Goal: Transaction & Acquisition: Book appointment/travel/reservation

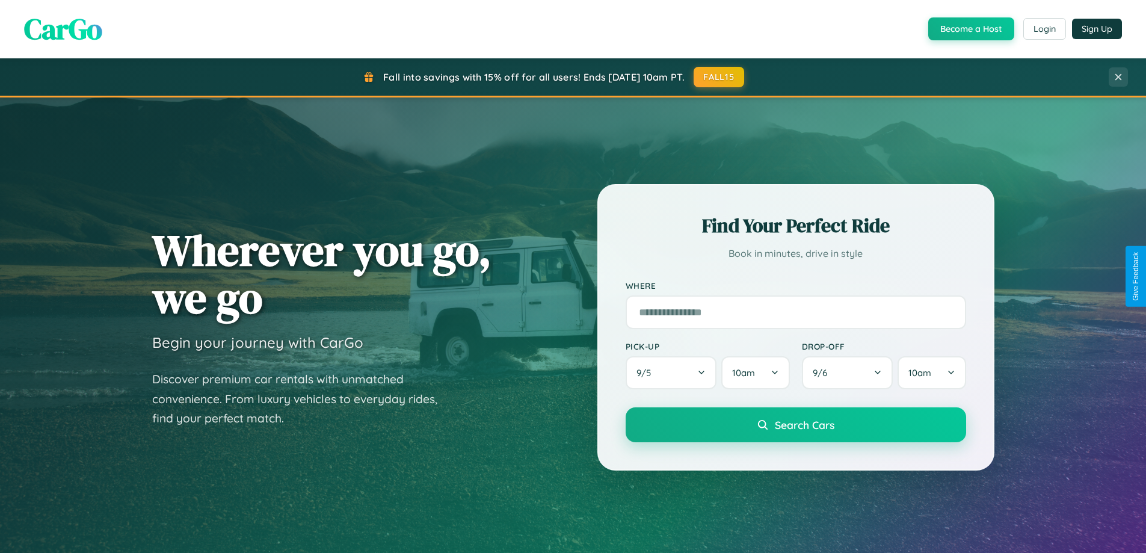
scroll to position [519, 0]
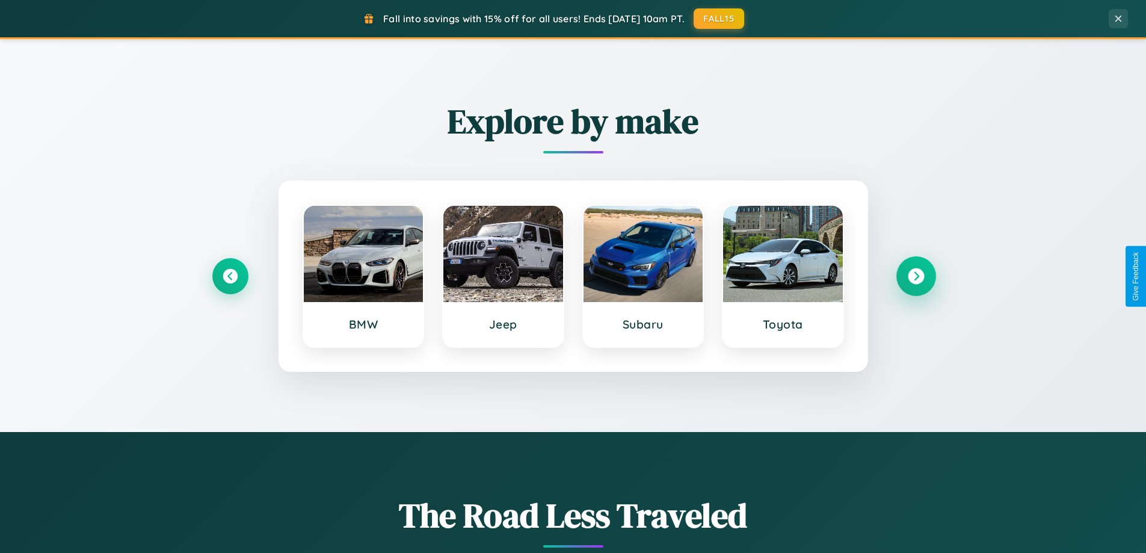
click at [916, 276] on icon at bounding box center [916, 276] width 16 height 16
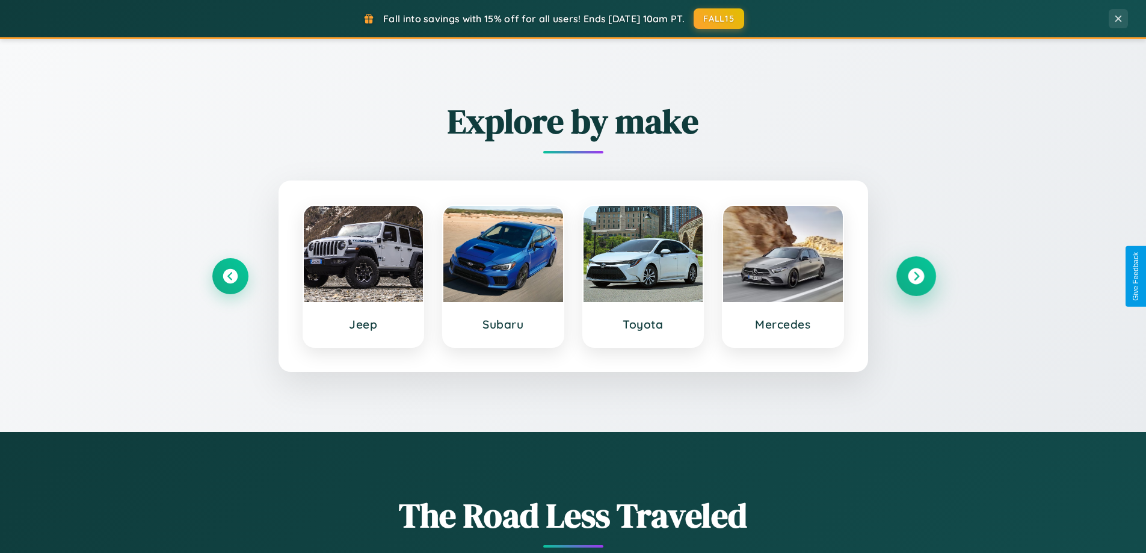
click at [916, 276] on icon at bounding box center [916, 276] width 16 height 16
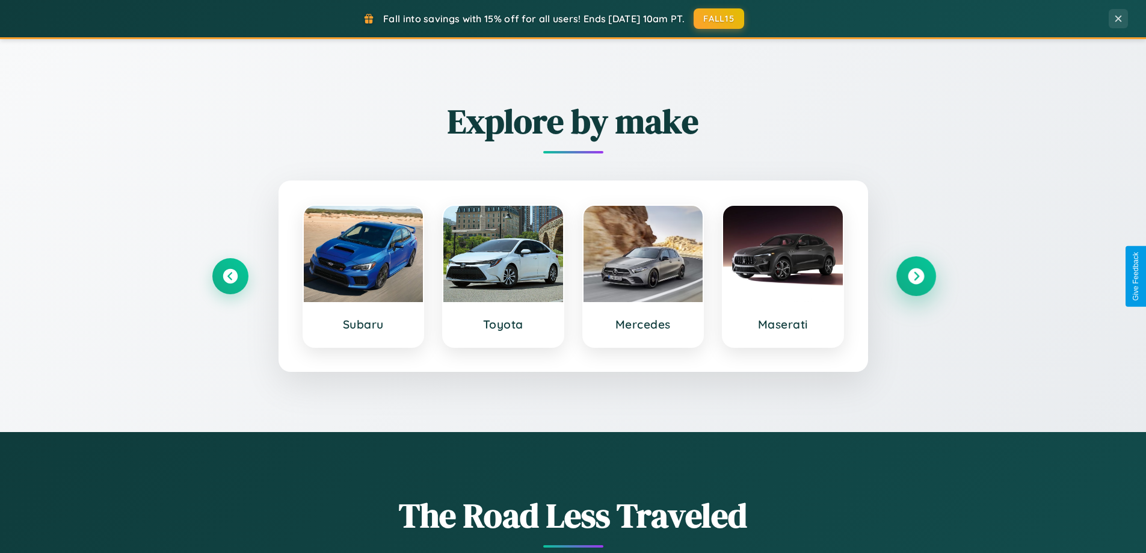
click at [916, 276] on icon at bounding box center [916, 276] width 16 height 16
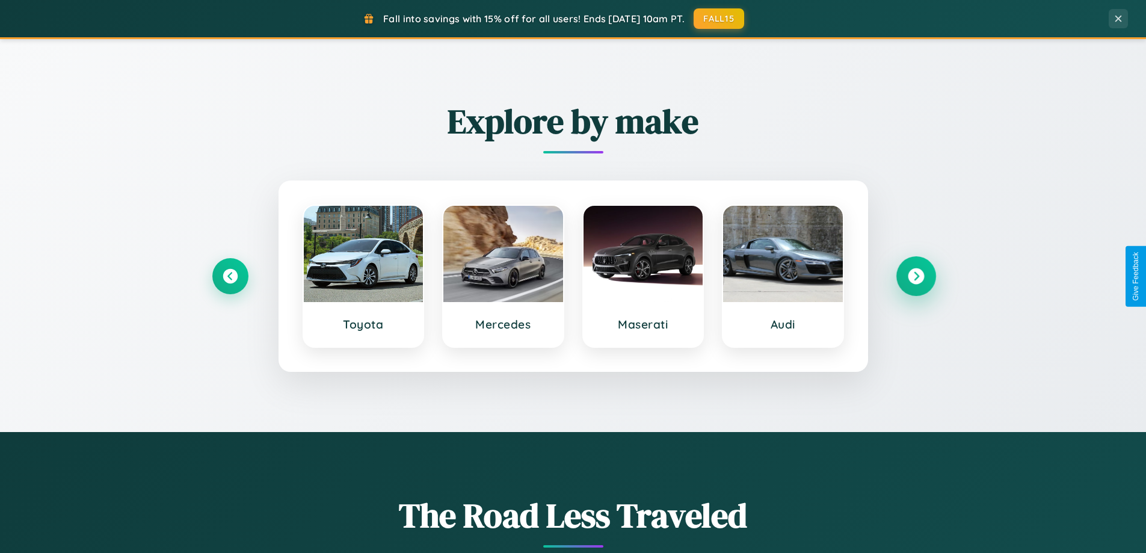
click at [916, 276] on icon at bounding box center [916, 276] width 16 height 16
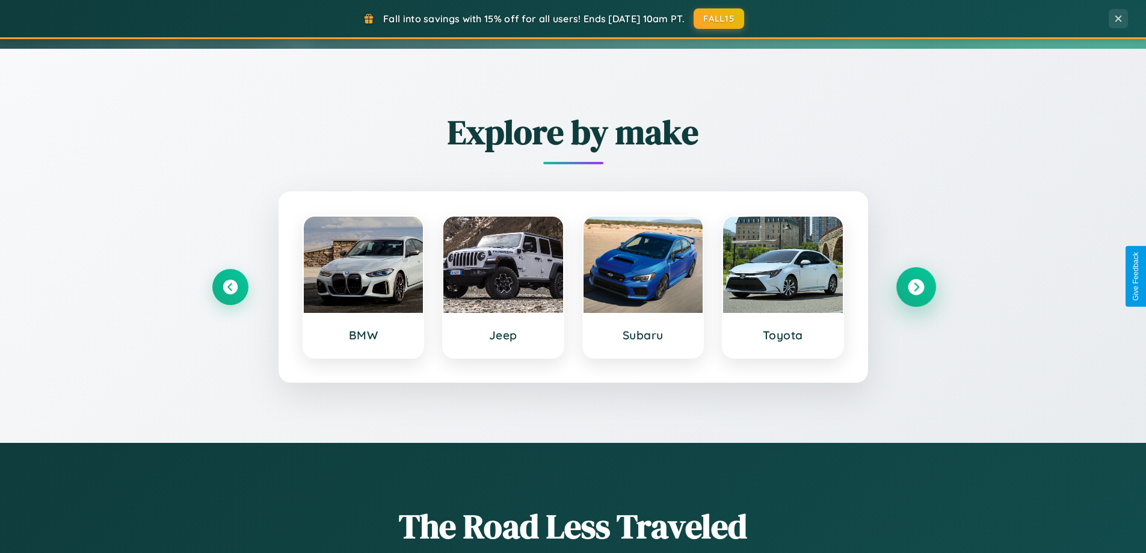
scroll to position [0, 0]
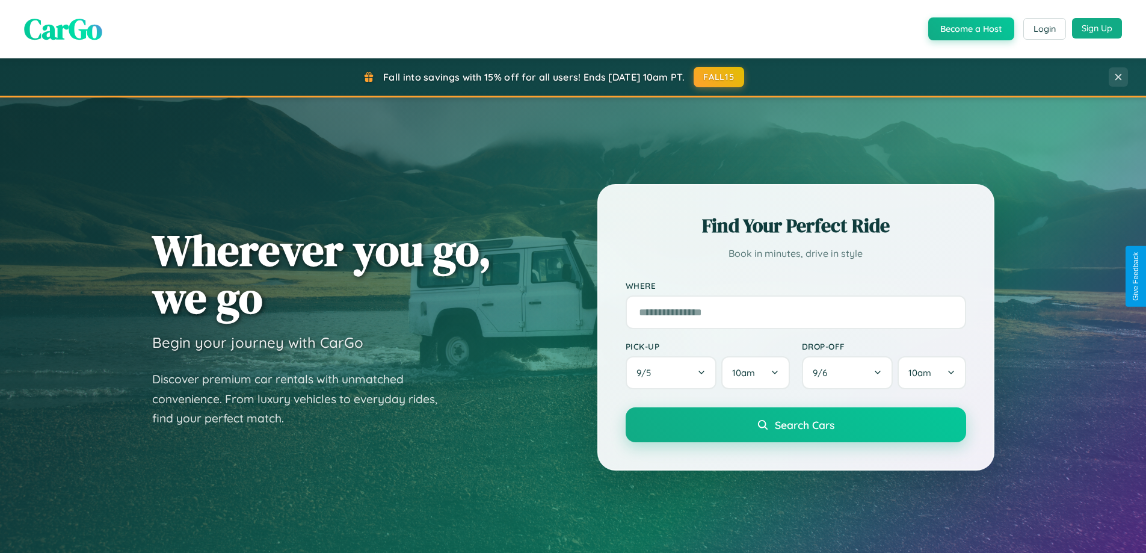
click at [1097, 28] on button "Sign Up" at bounding box center [1097, 28] width 50 height 20
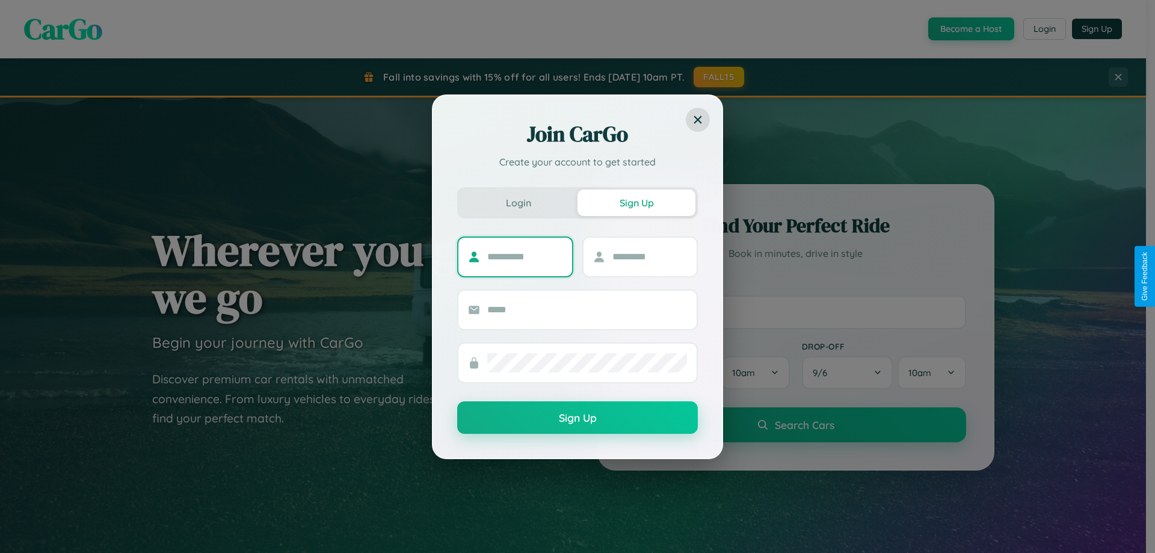
click at [525, 256] on input "text" at bounding box center [524, 256] width 75 height 19
type input "*********"
click at [649, 256] on input "text" at bounding box center [649, 256] width 75 height 19
type input "*****"
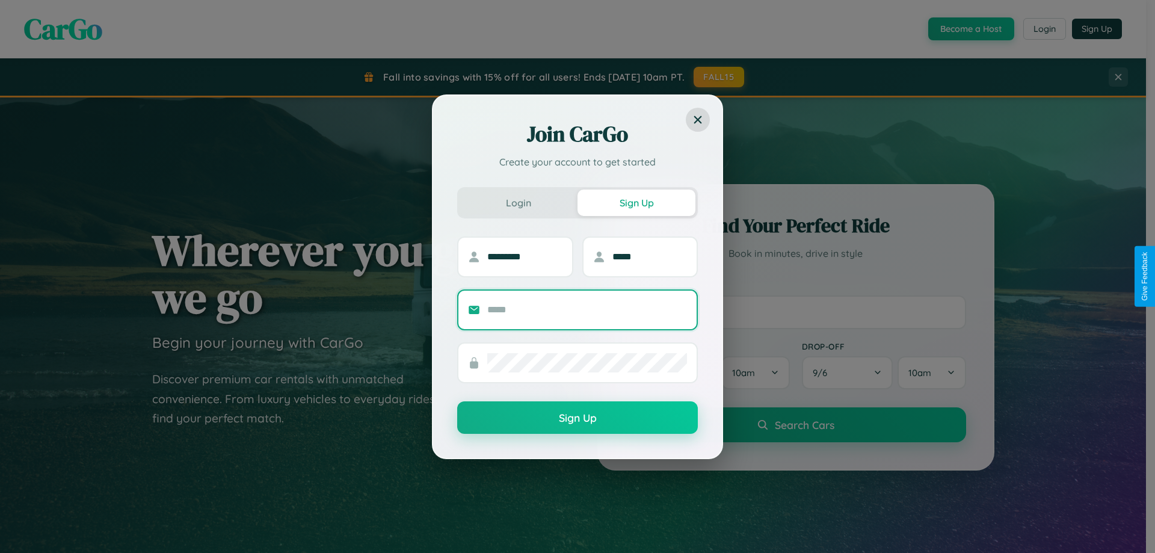
click at [587, 309] on input "text" at bounding box center [587, 309] width 200 height 19
type input "**********"
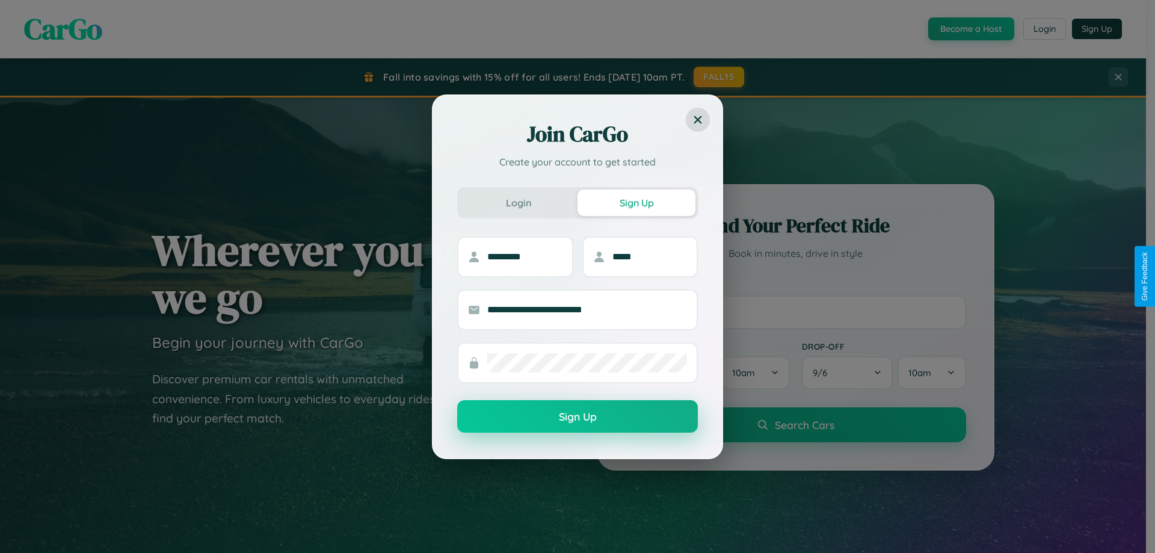
click at [578, 416] on button "Sign Up" at bounding box center [577, 416] width 241 height 32
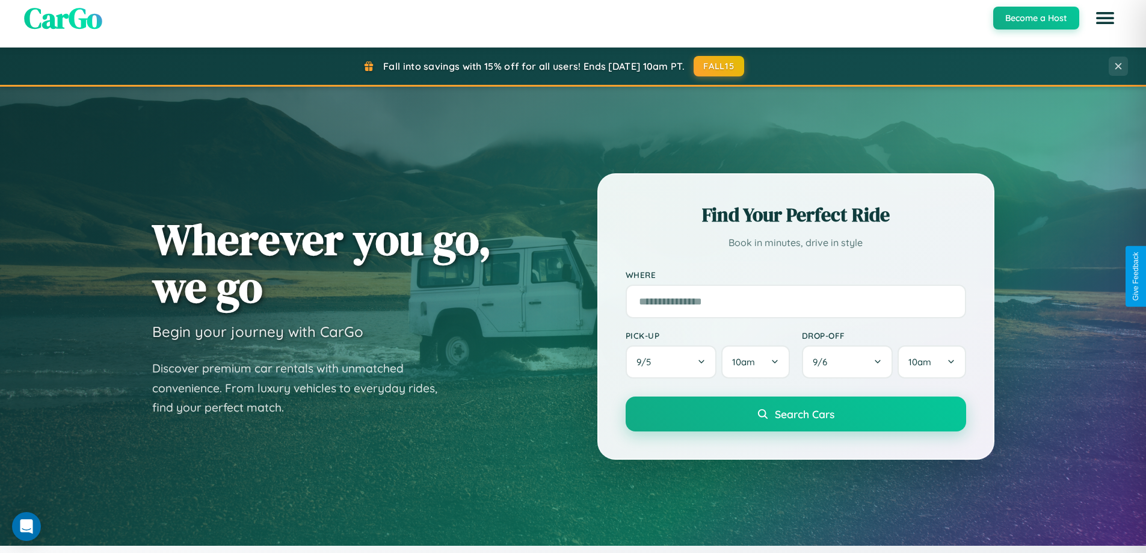
scroll to position [519, 0]
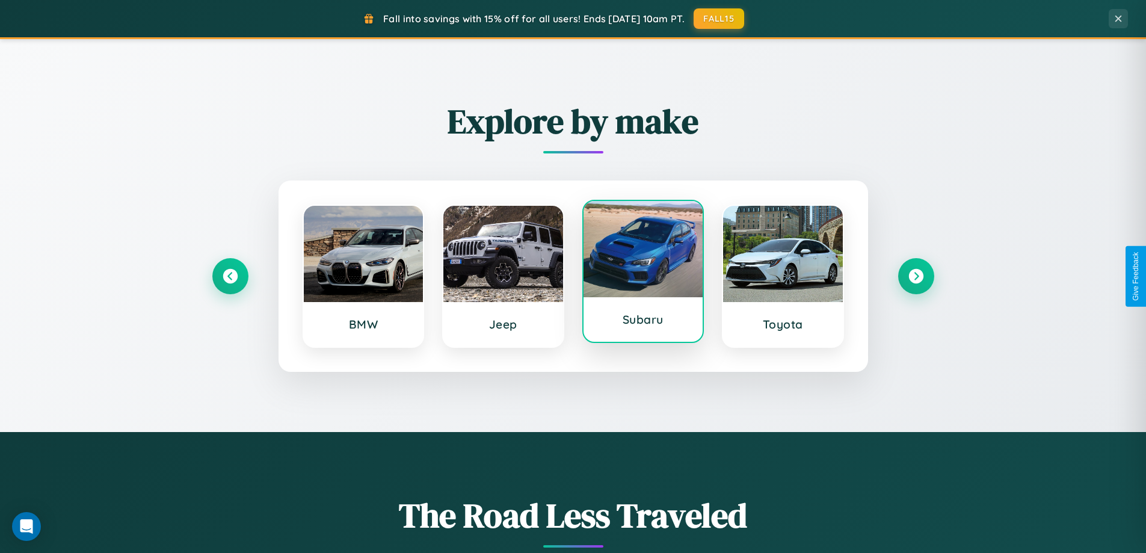
click at [643, 273] on div at bounding box center [644, 249] width 120 height 96
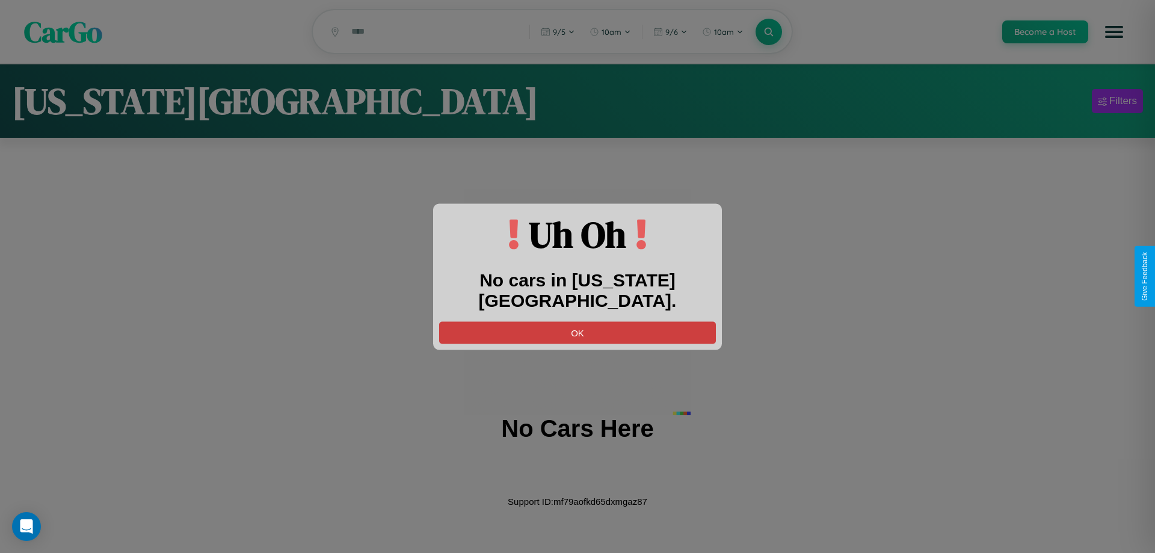
click at [578, 321] on button "OK" at bounding box center [577, 332] width 277 height 22
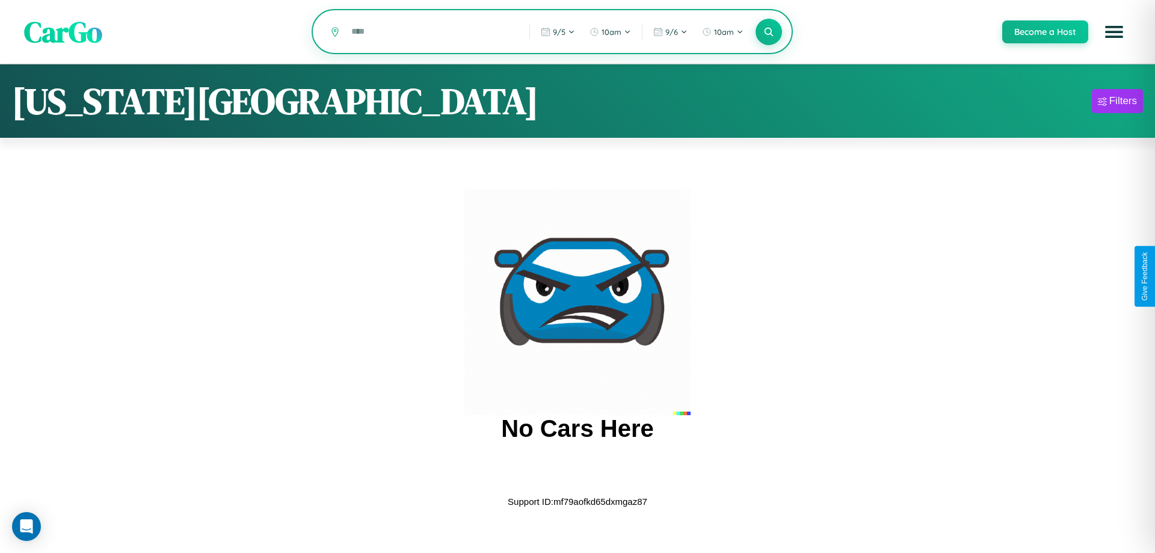
click at [431, 32] on input "text" at bounding box center [431, 31] width 172 height 21
type input "*"
type input "*****"
click at [768, 32] on icon at bounding box center [768, 31] width 11 height 11
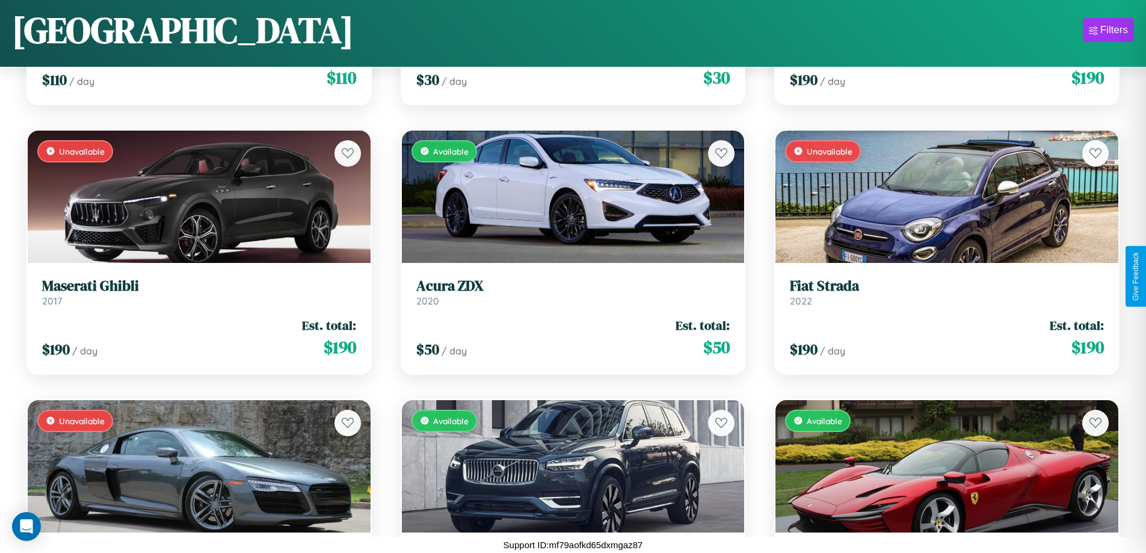
scroll to position [7982, 0]
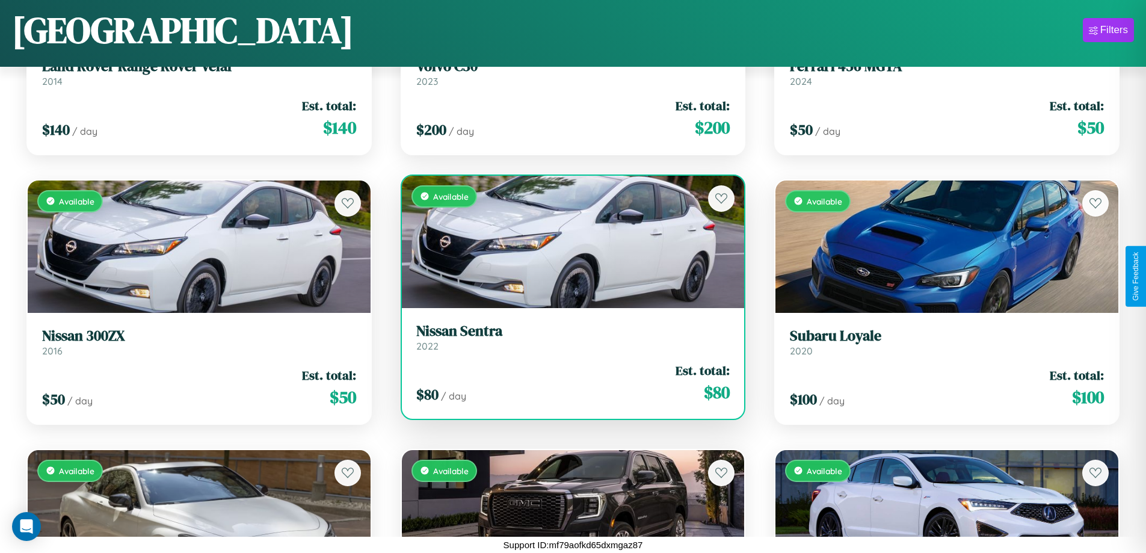
click at [568, 241] on div "Available" at bounding box center [573, 242] width 343 height 132
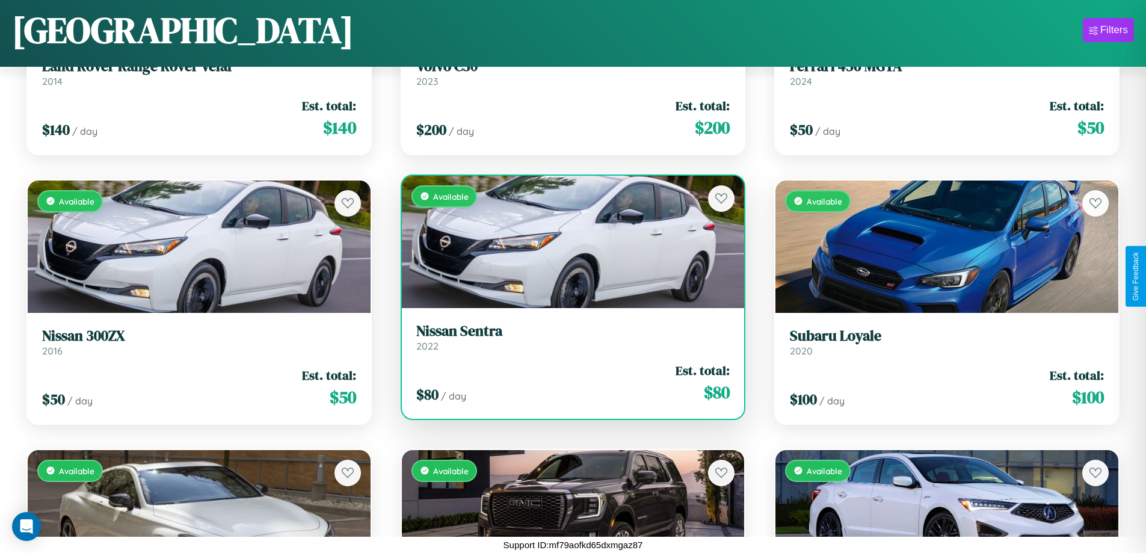
click at [568, 241] on div "Available" at bounding box center [573, 242] width 343 height 132
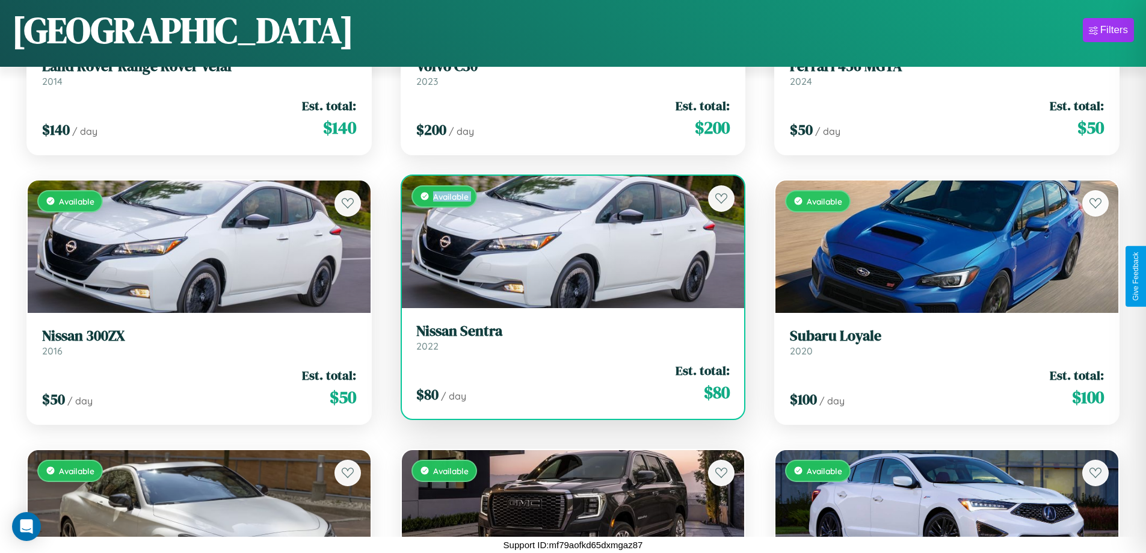
click at [568, 241] on div "Available" at bounding box center [573, 242] width 343 height 132
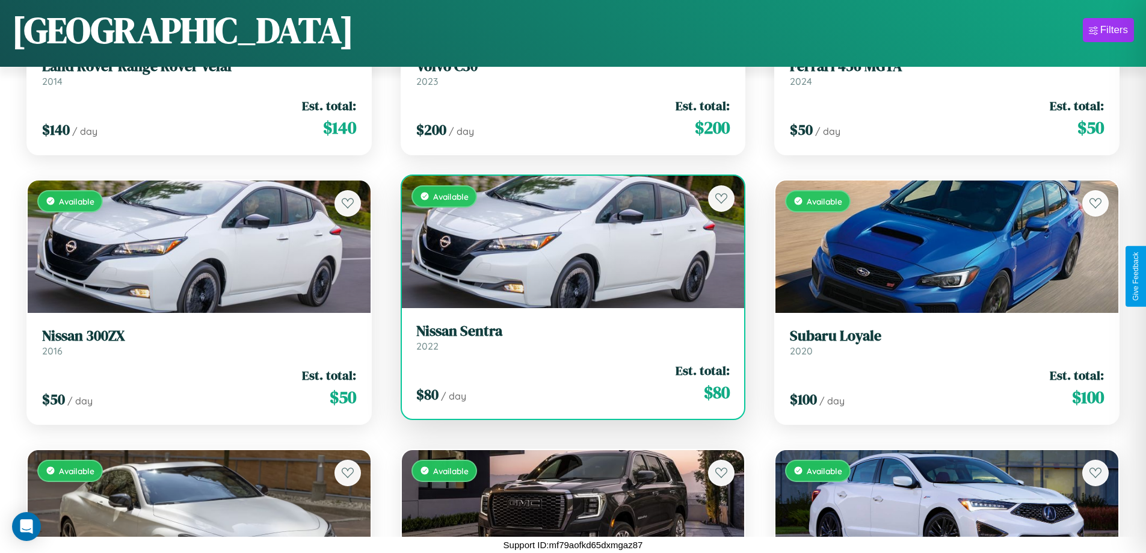
click at [568, 241] on div "Available" at bounding box center [573, 242] width 343 height 132
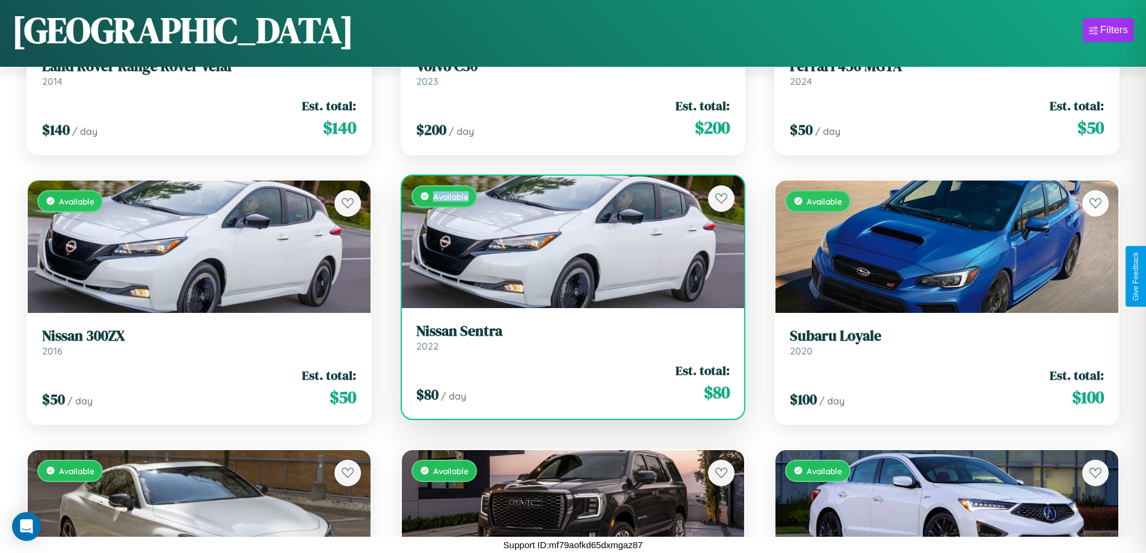
click at [568, 241] on div "Available" at bounding box center [573, 242] width 343 height 132
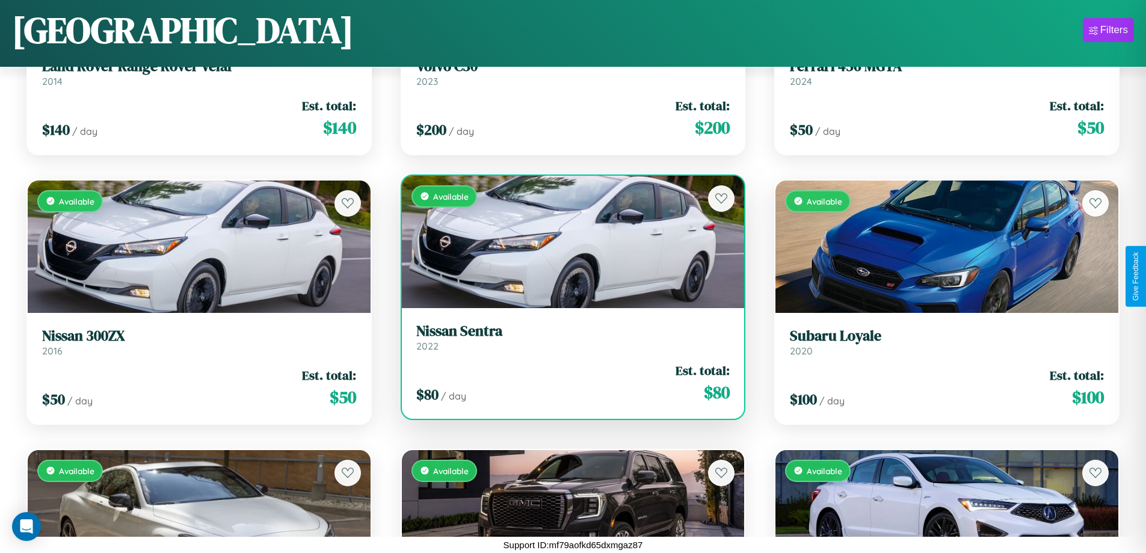
click at [568, 337] on h3 "Nissan Sentra" at bounding box center [573, 330] width 314 height 17
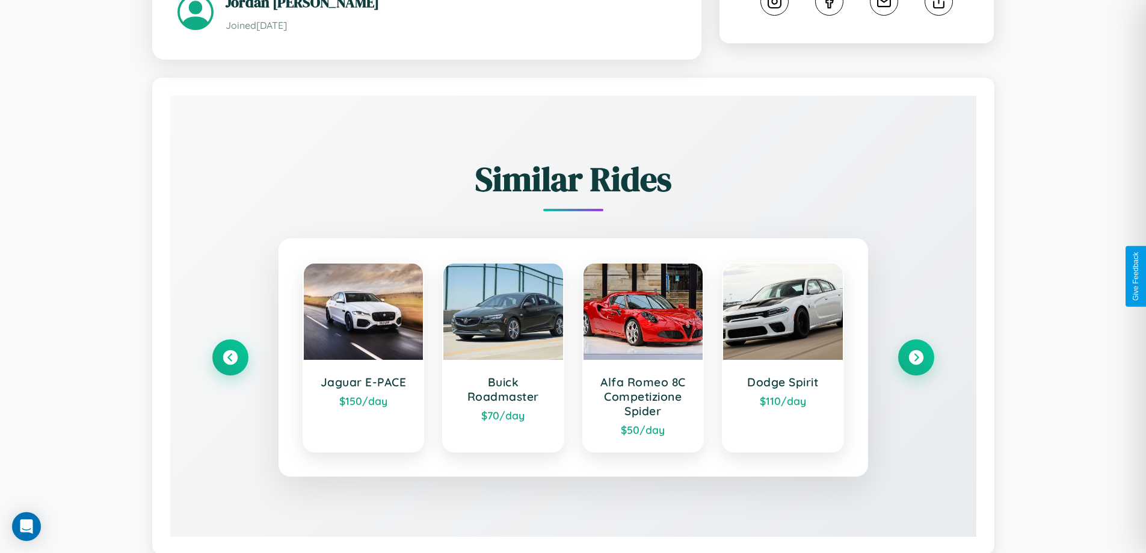
scroll to position [700, 0]
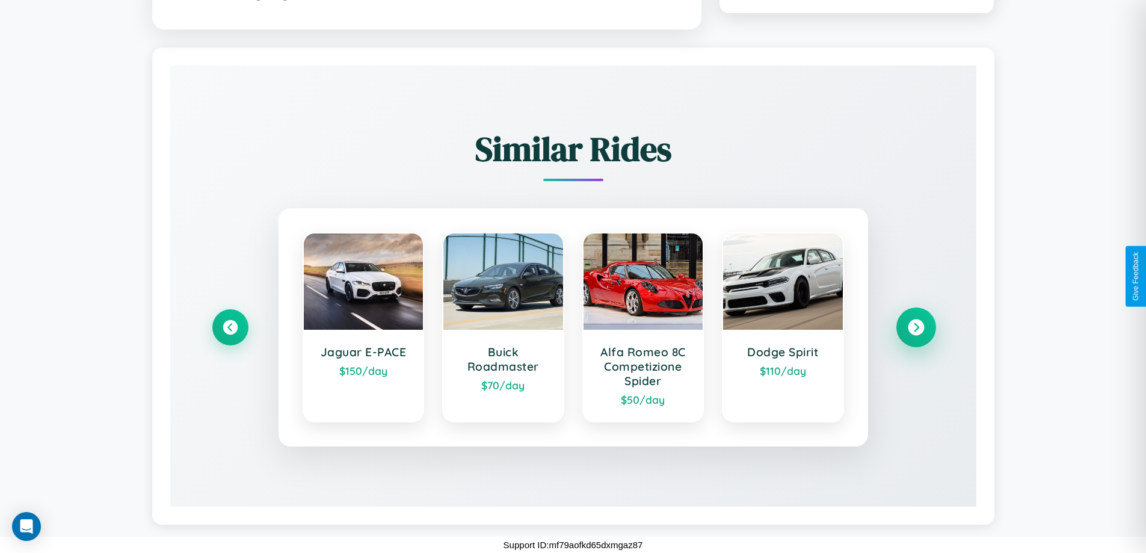
click at [916, 327] on icon at bounding box center [916, 327] width 16 height 16
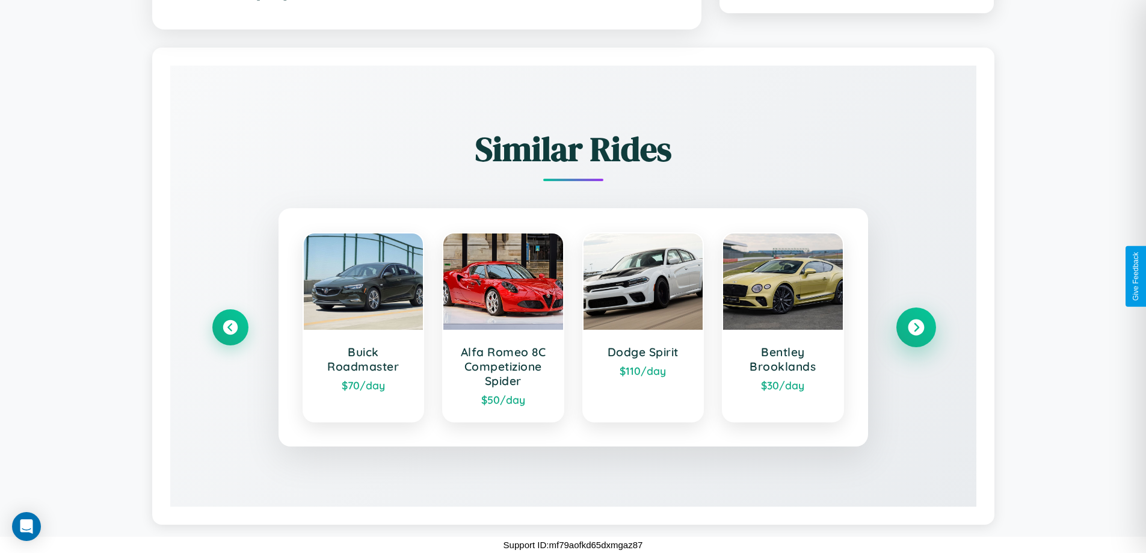
click at [916, 327] on icon at bounding box center [916, 327] width 16 height 16
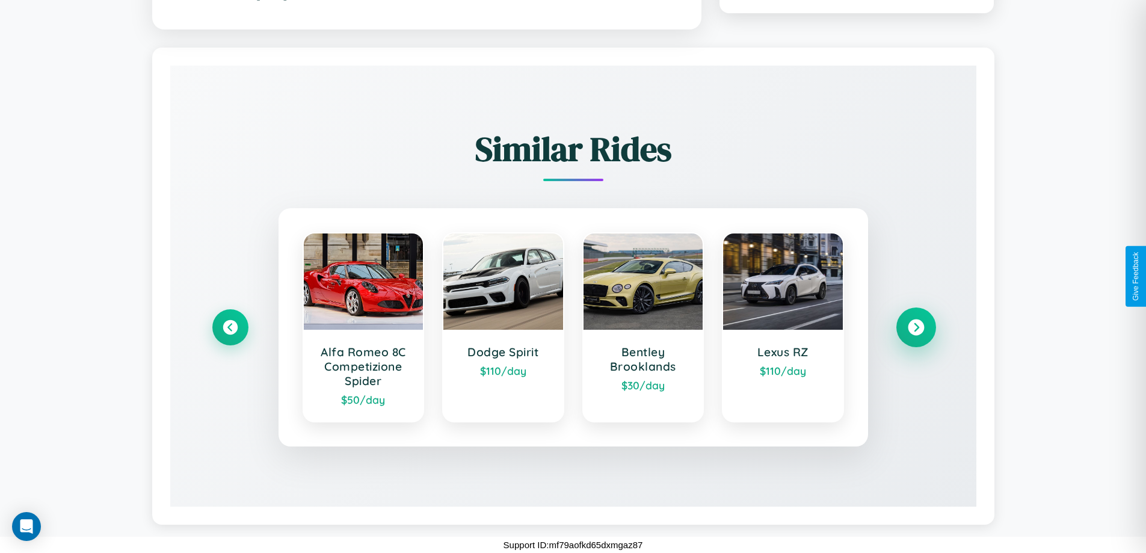
click at [916, 327] on icon at bounding box center [916, 327] width 16 height 16
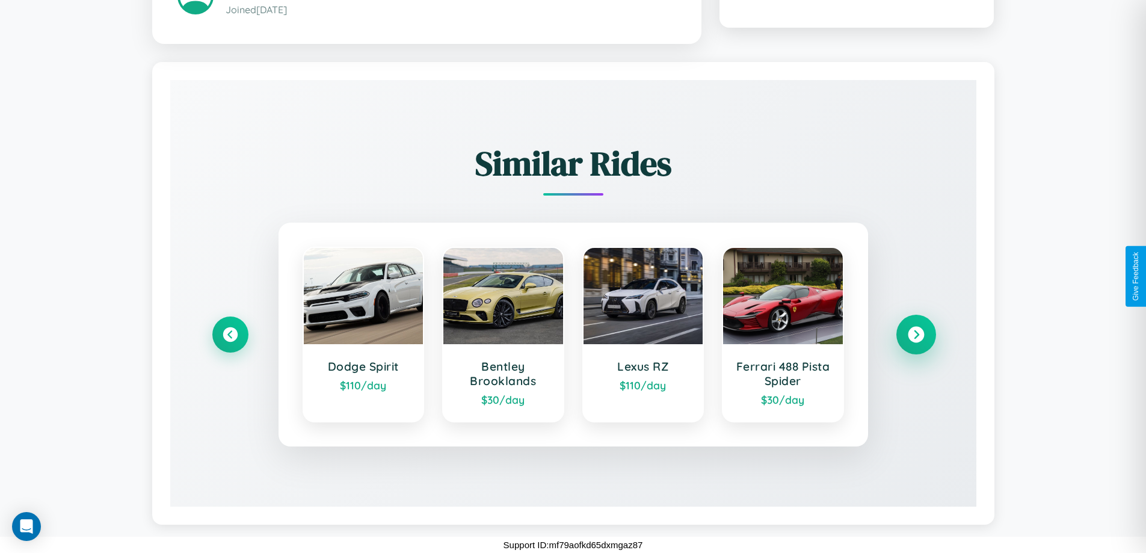
scroll to position [686, 0]
click at [916, 334] on icon at bounding box center [916, 335] width 16 height 16
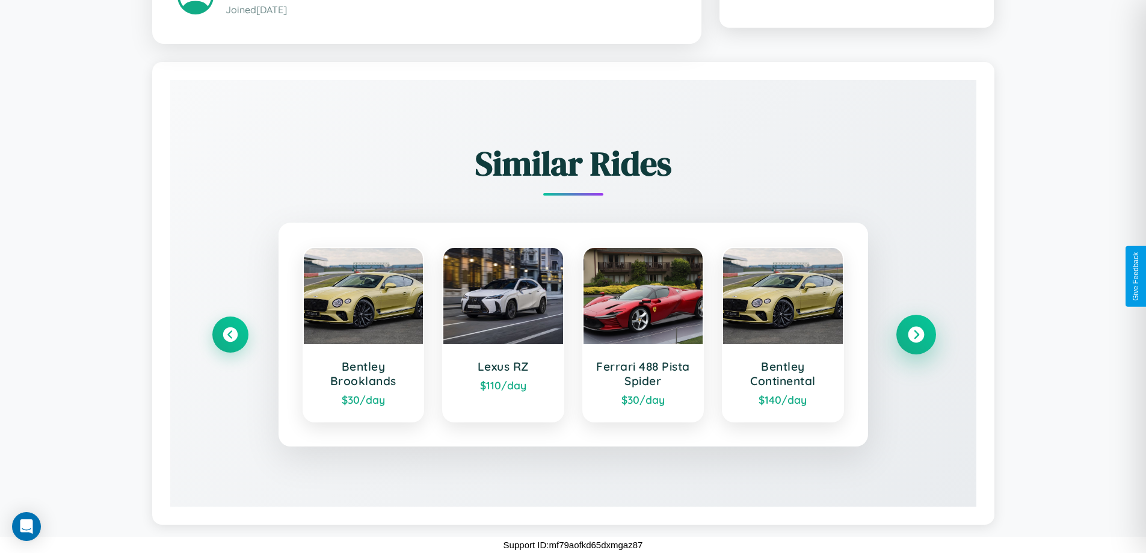
click at [916, 334] on icon at bounding box center [916, 335] width 16 height 16
